Goal: Navigation & Orientation: Understand site structure

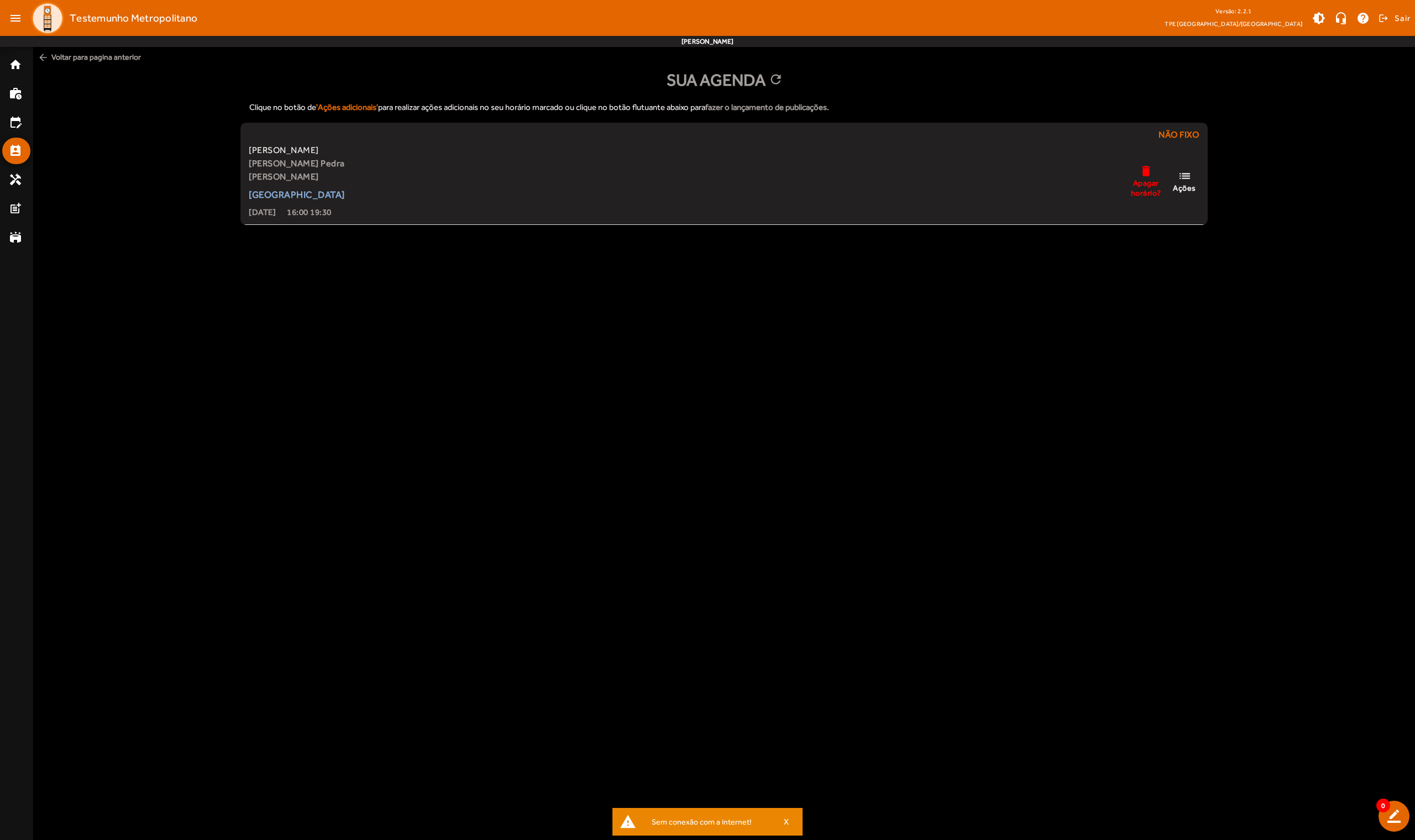
click at [450, 277] on body "menu Testemunho Metropolitano Versão: 2.2.1 TPE Uberlândia/MG brightness_medium…" at bounding box center [707, 420] width 1415 height 840
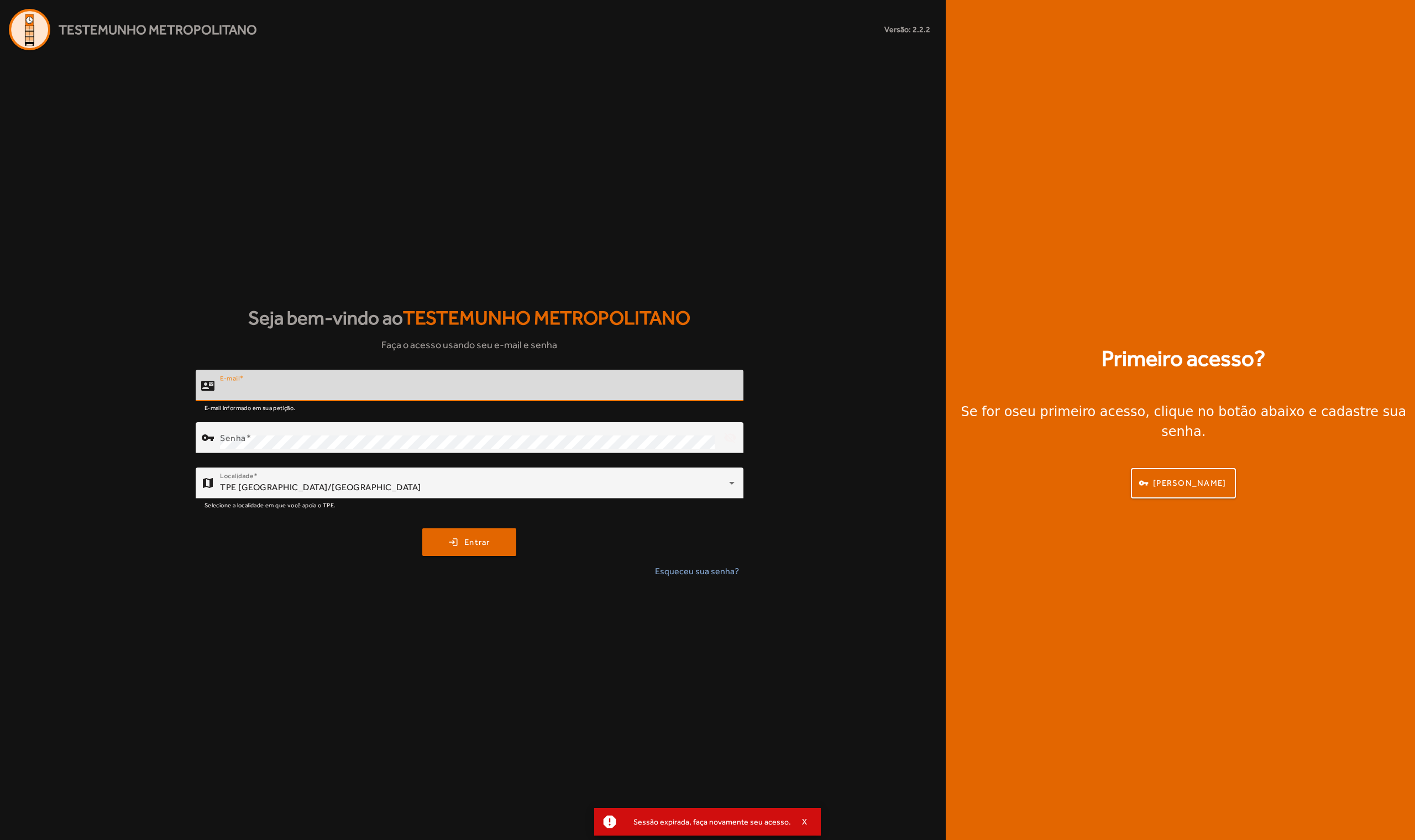
type input "**********"
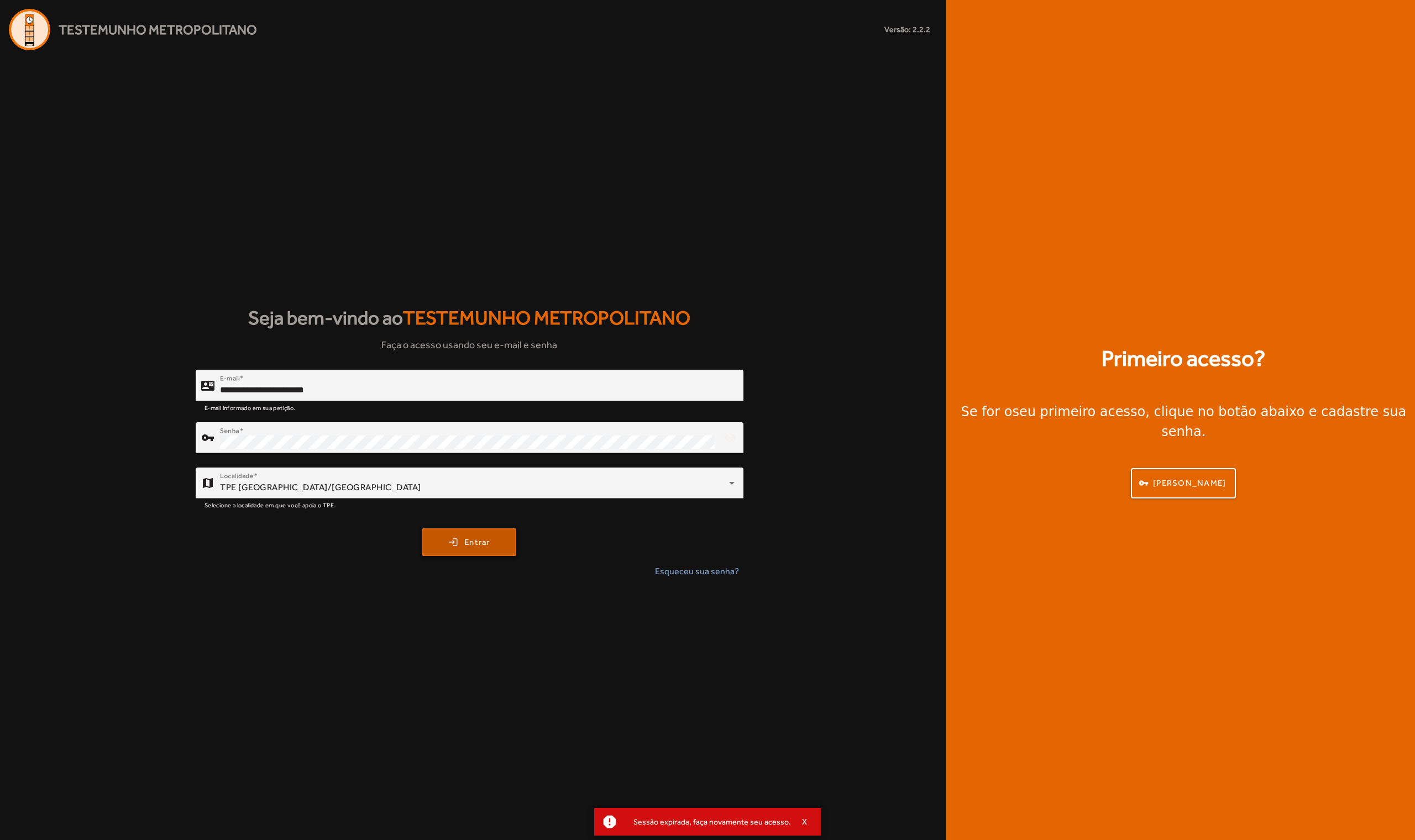
click at [459, 551] on span "submit" at bounding box center [469, 542] width 92 height 27
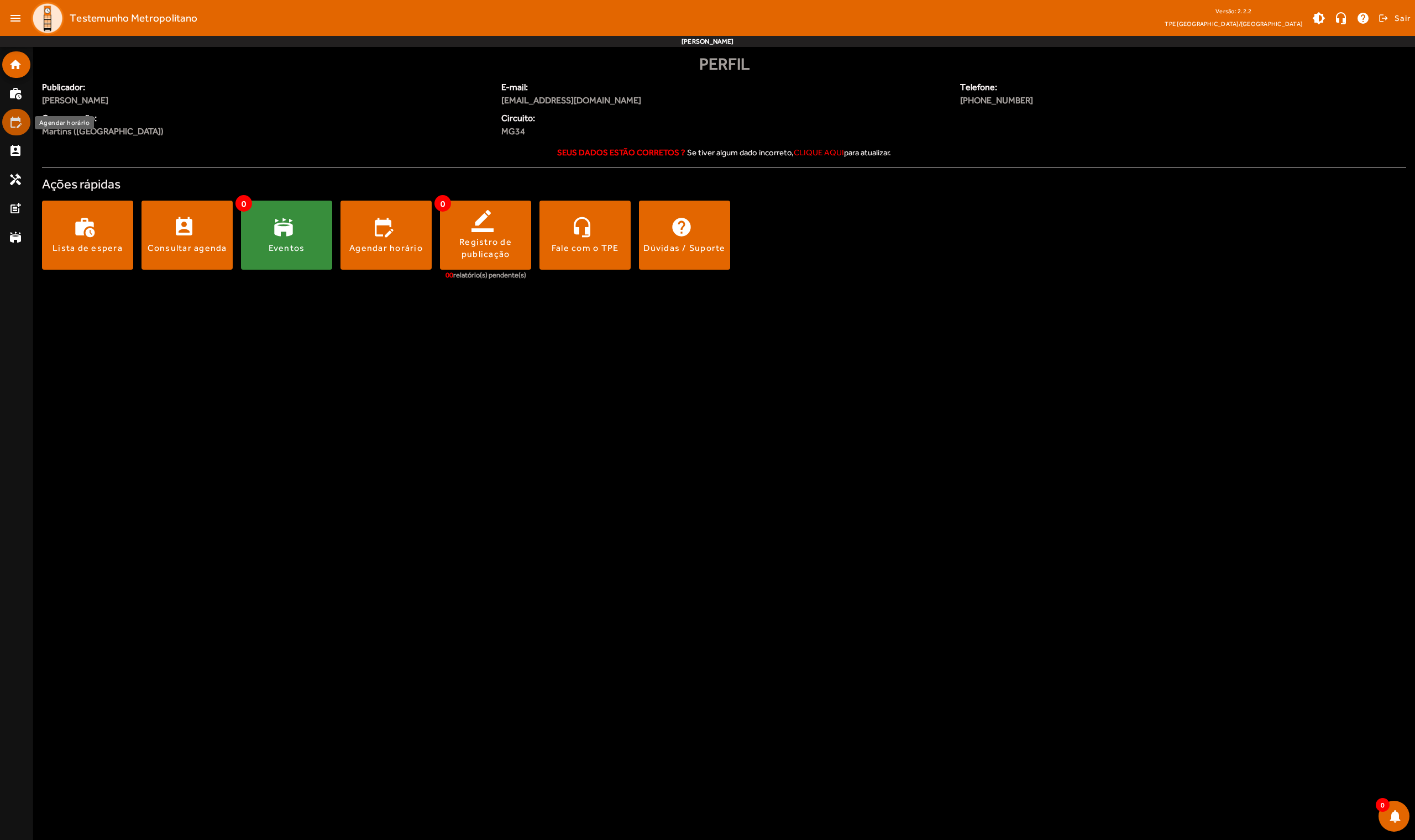
click at [19, 119] on mat-icon "edit_calendar" at bounding box center [16, 122] width 13 height 13
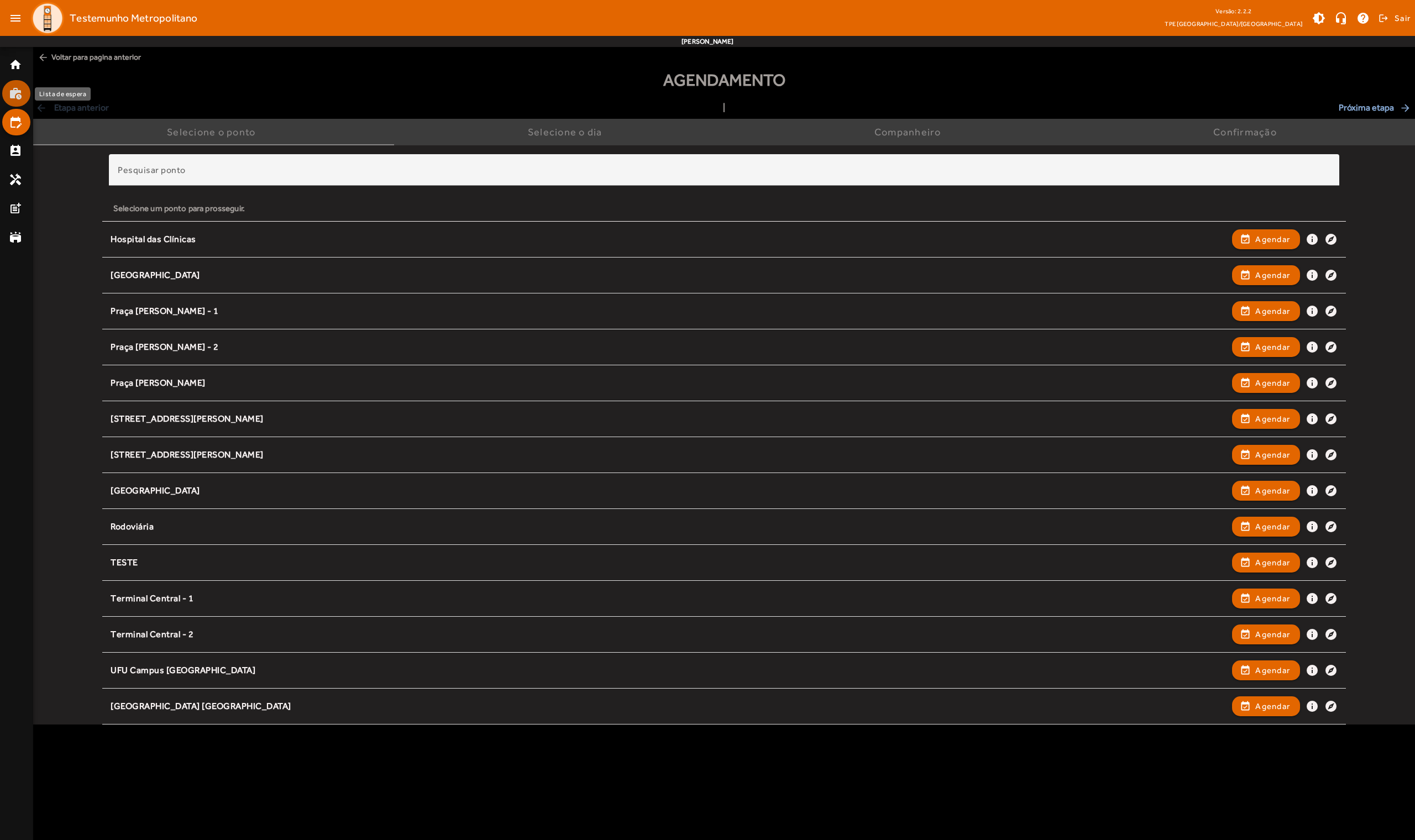
click at [19, 93] on mat-icon "work_history" at bounding box center [16, 93] width 13 height 13
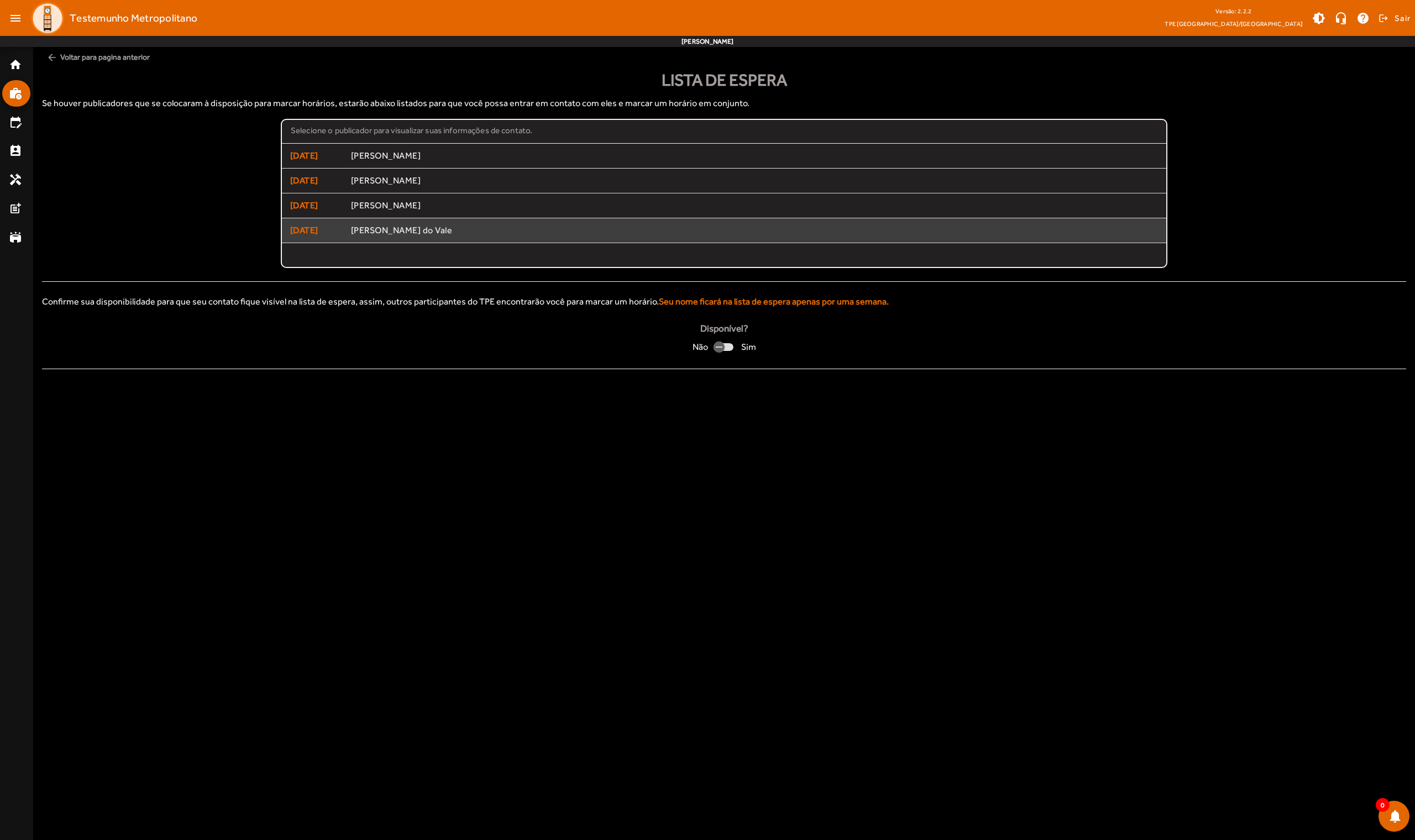
click at [247, 196] on div "Selecione o publicador para visualizar suas informações de contato. [DATE] [PER…" at bounding box center [724, 193] width 1364 height 149
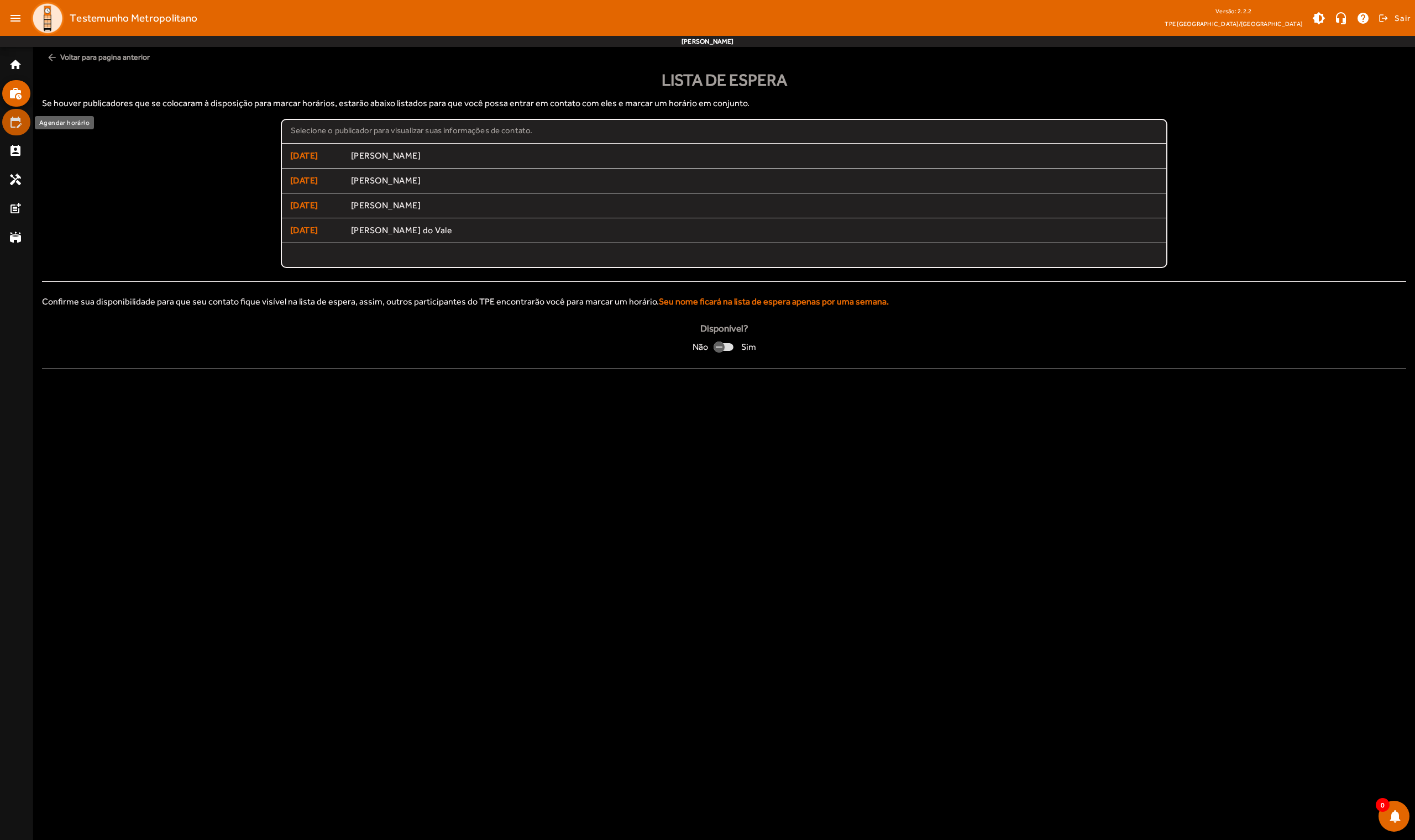
click at [17, 128] on mat-icon "edit_calendar" at bounding box center [16, 122] width 13 height 13
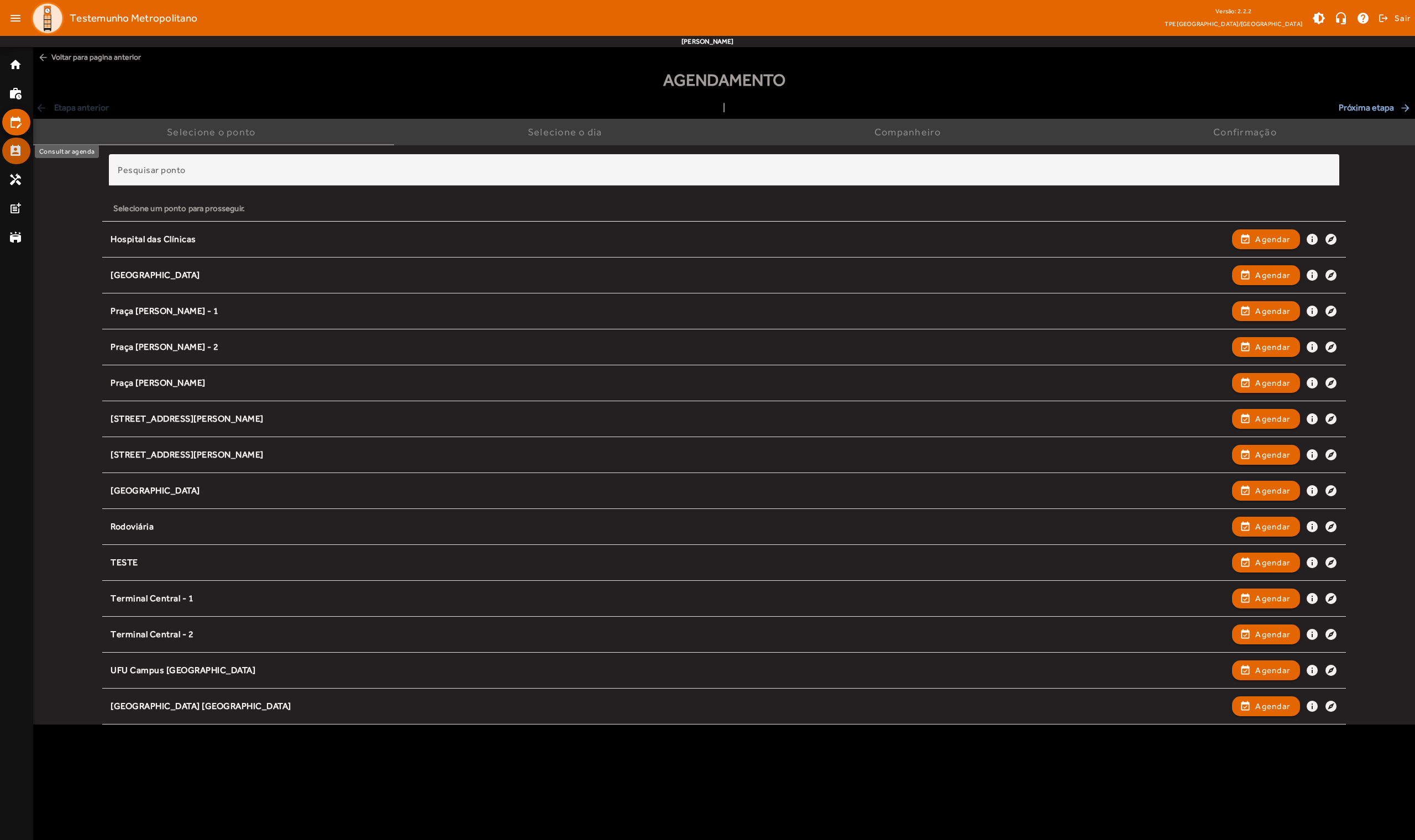
click at [20, 161] on mat-list-item "perm_contact_calendar" at bounding box center [16, 151] width 28 height 27
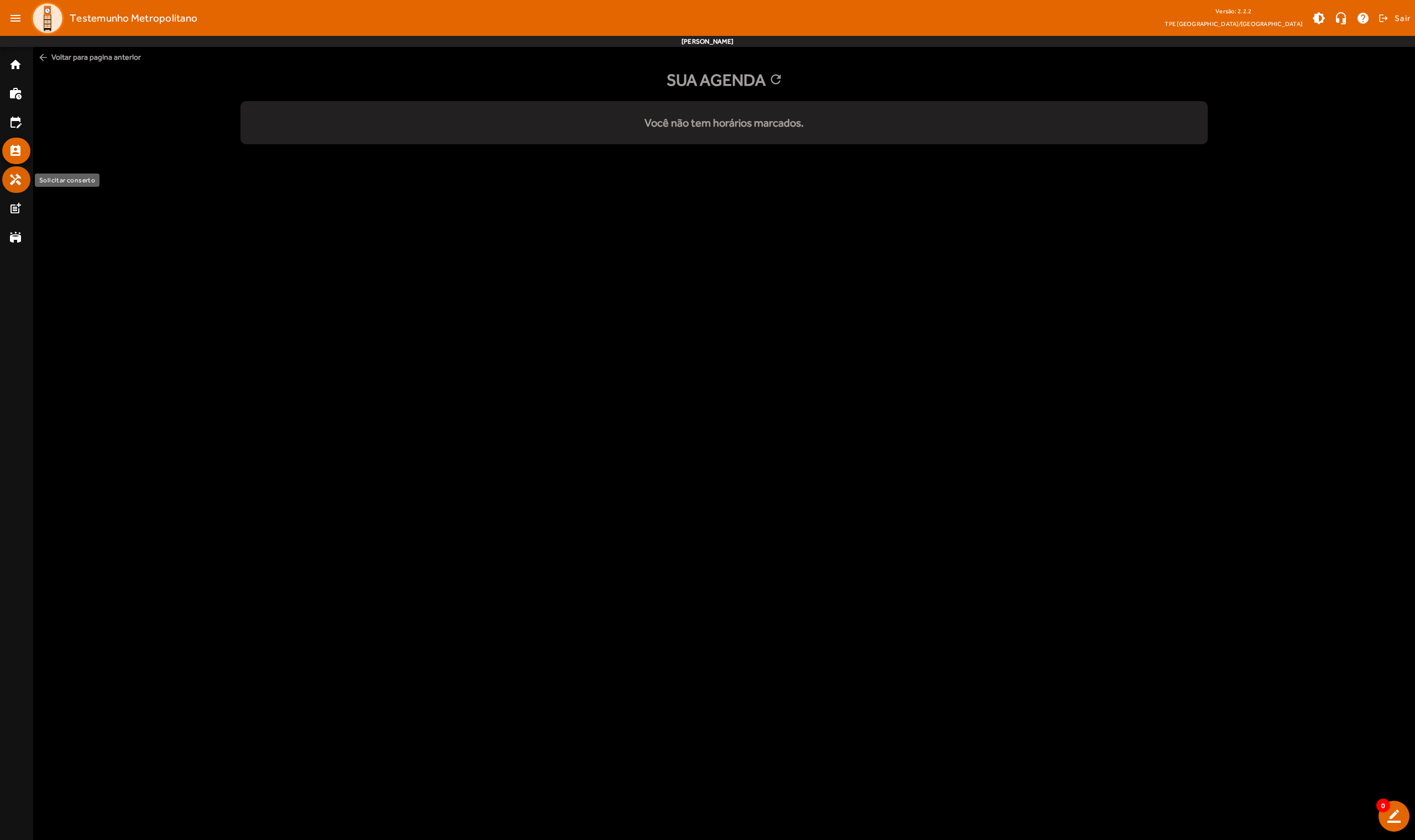
click at [15, 182] on mat-icon "handyman" at bounding box center [16, 180] width 13 height 13
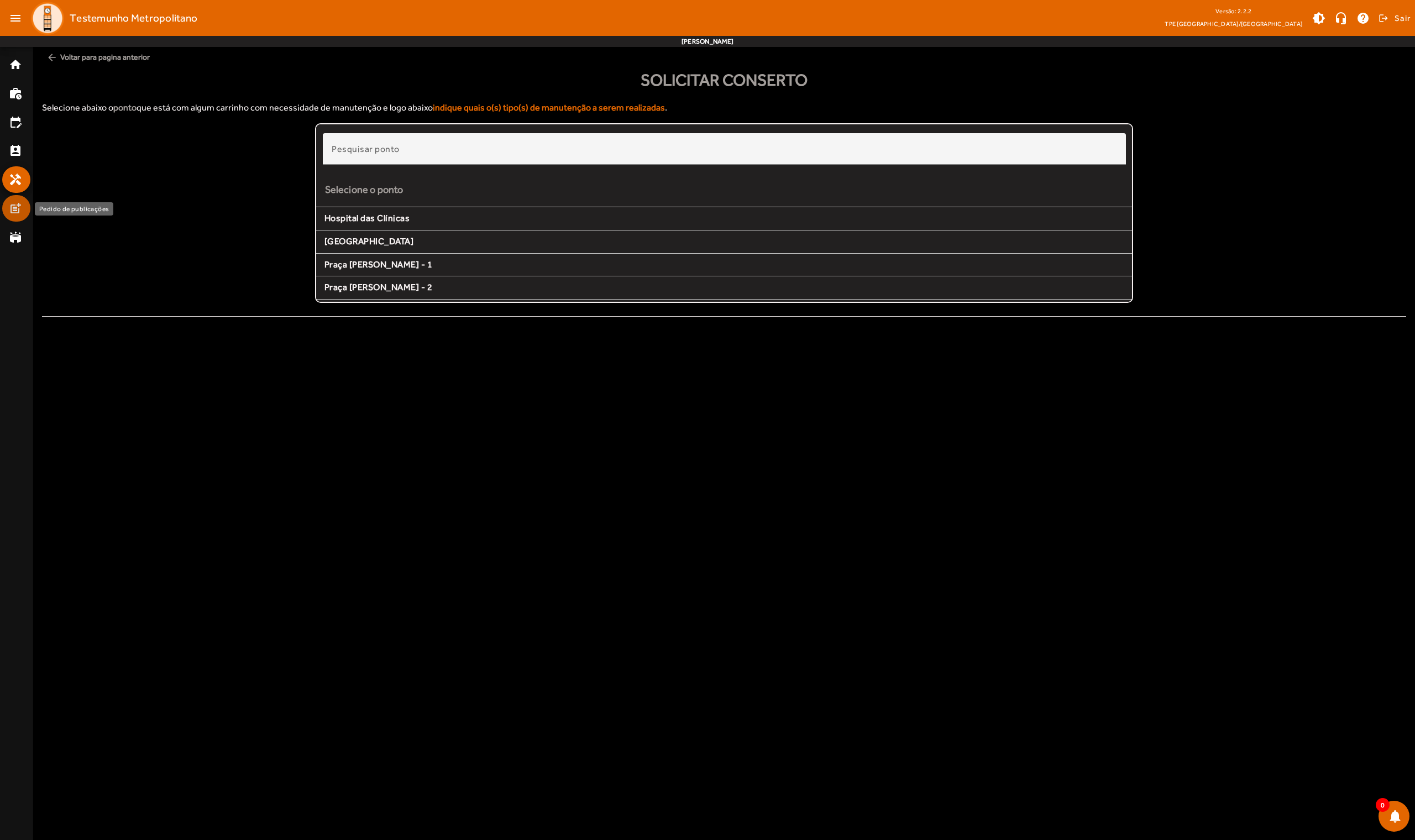
click at [15, 207] on mat-icon "post_add" at bounding box center [16, 208] width 13 height 13
click at [15, 229] on mat-list-item "stadium" at bounding box center [16, 237] width 28 height 27
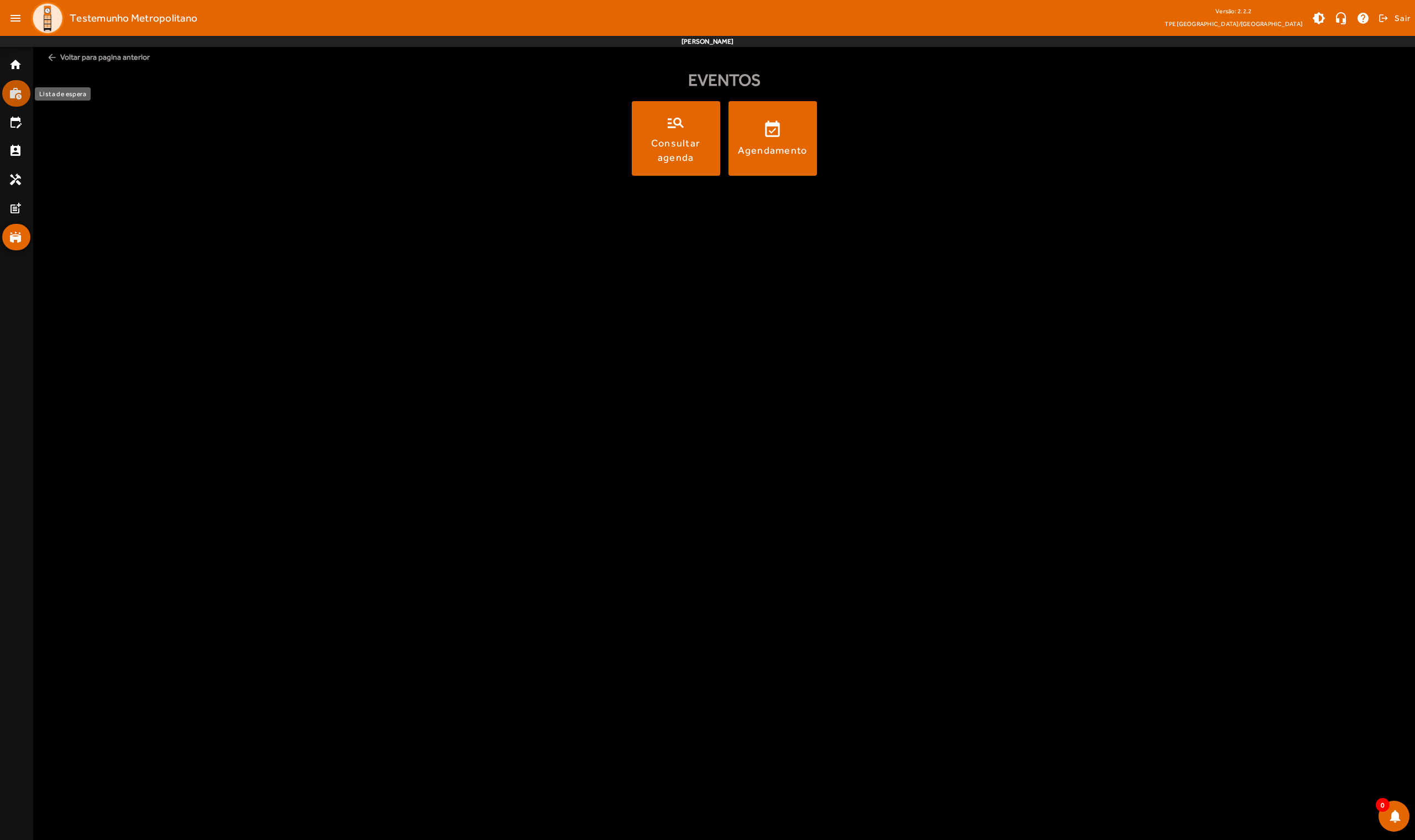
click at [17, 99] on mat-icon "work_history" at bounding box center [16, 93] width 13 height 13
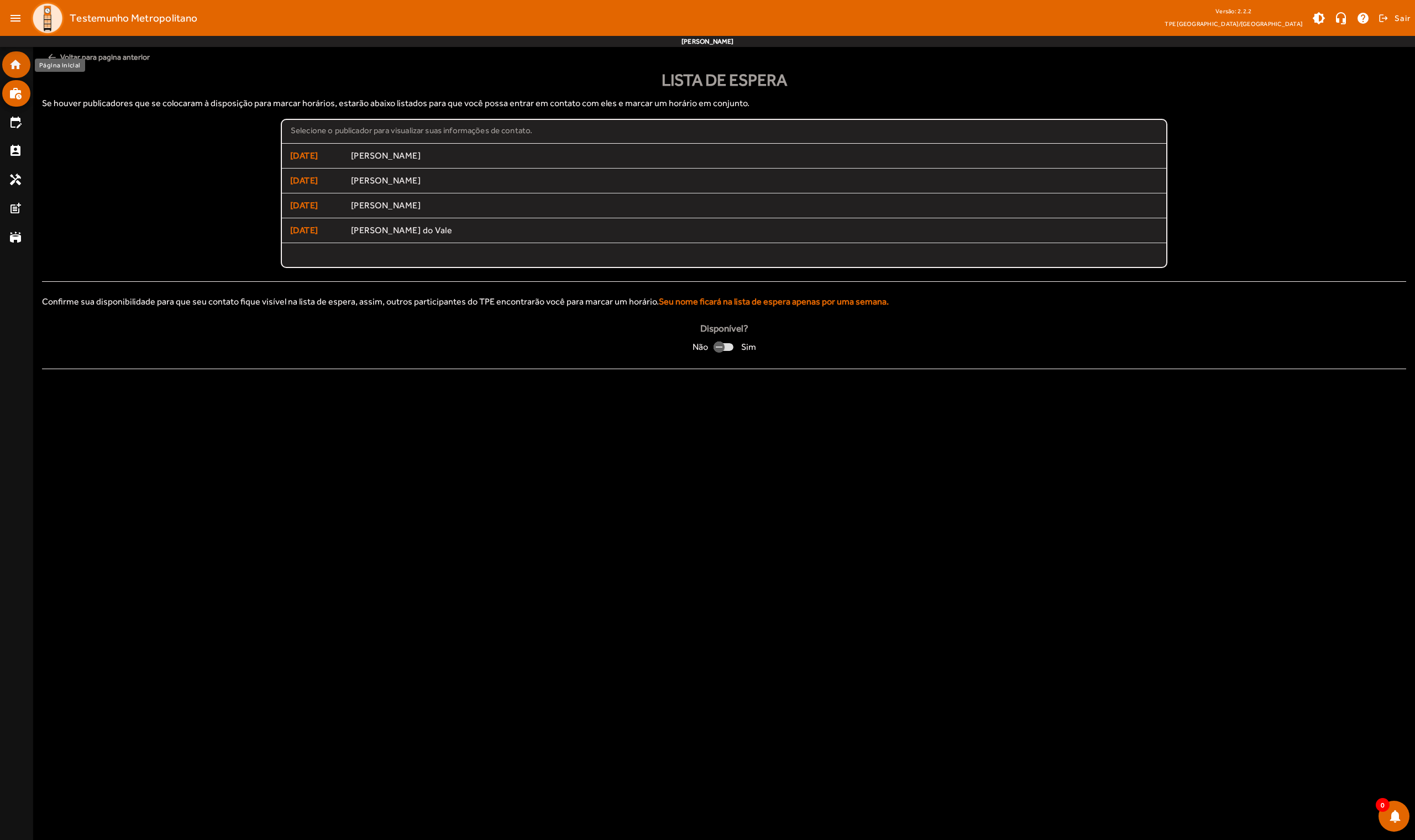
click at [21, 63] on mat-icon "home" at bounding box center [16, 65] width 13 height 13
